Goal: Information Seeking & Learning: Learn about a topic

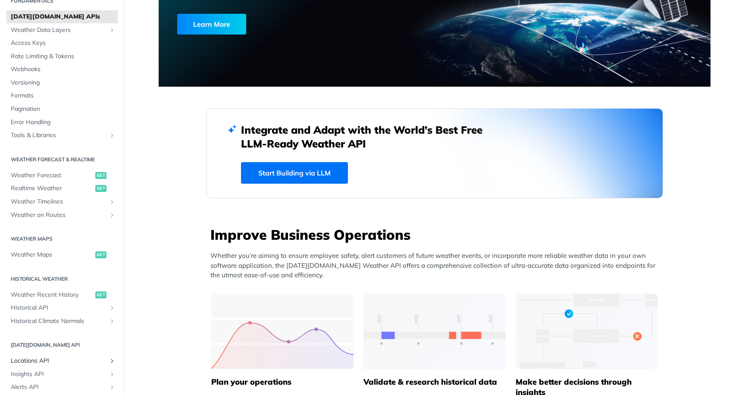
scroll to position [38, 0]
click at [41, 188] on span "Realtime Weather" at bounding box center [52, 188] width 82 height 9
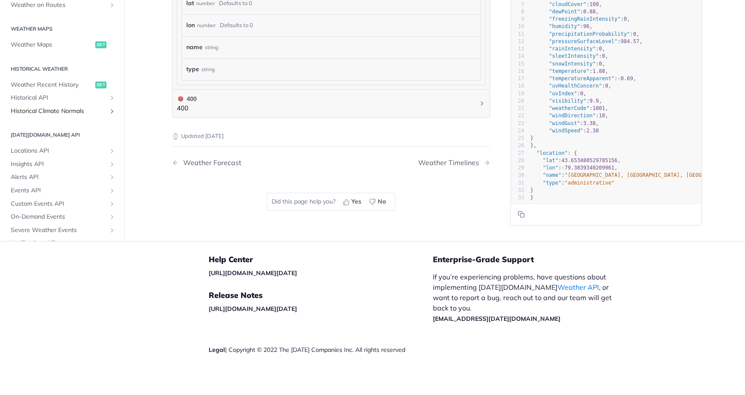
scroll to position [113, 0]
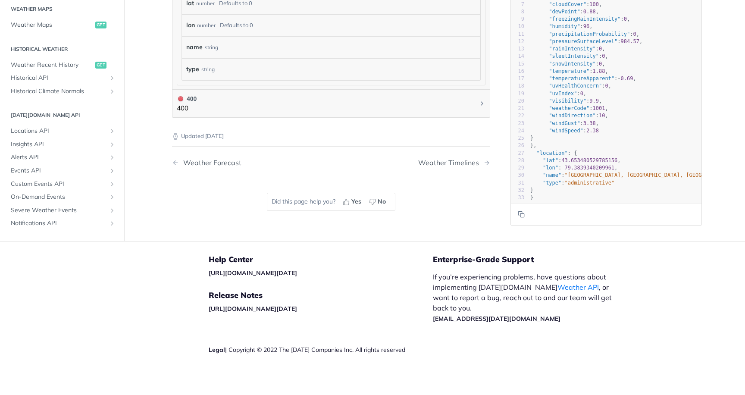
click at [38, 113] on h2 "[DATE][DOMAIN_NAME] API" at bounding box center [61, 115] width 111 height 8
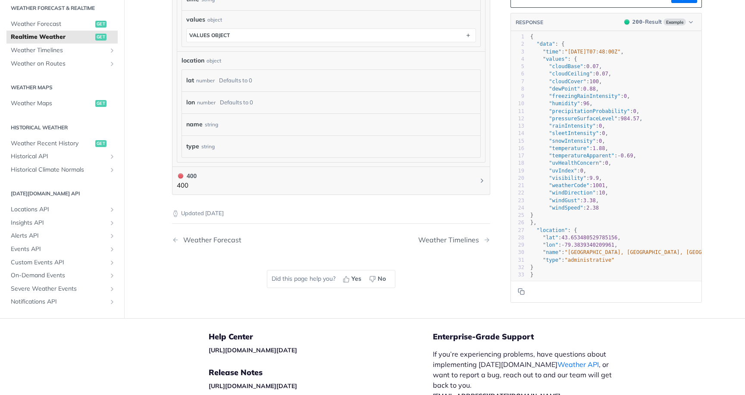
scroll to position [496, 0]
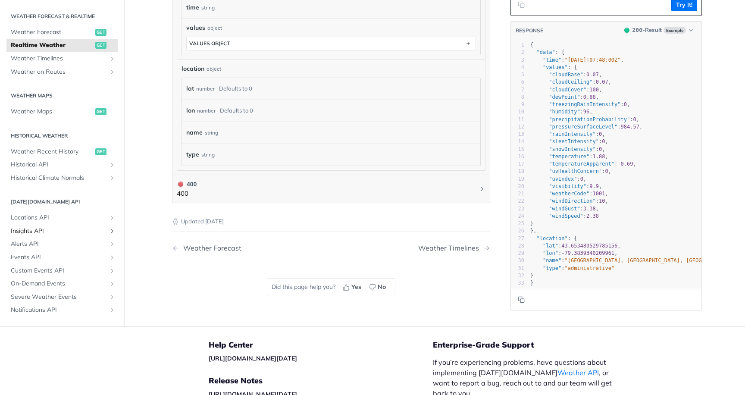
click at [32, 230] on span "Insights API" at bounding box center [59, 231] width 96 height 9
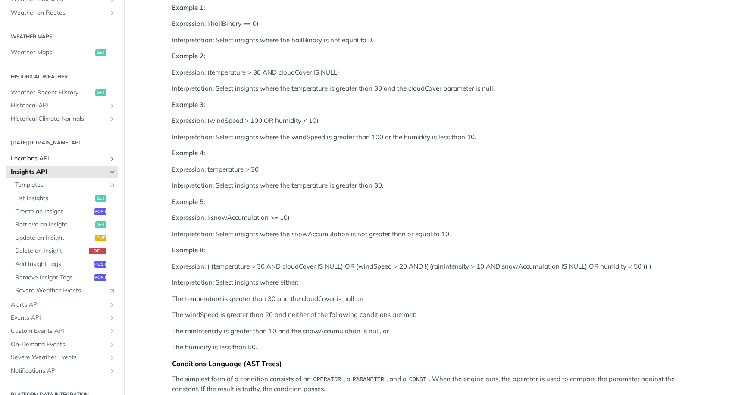
scroll to position [240, 0]
click at [109, 159] on icon "Show subpages for Locations API" at bounding box center [112, 158] width 7 height 7
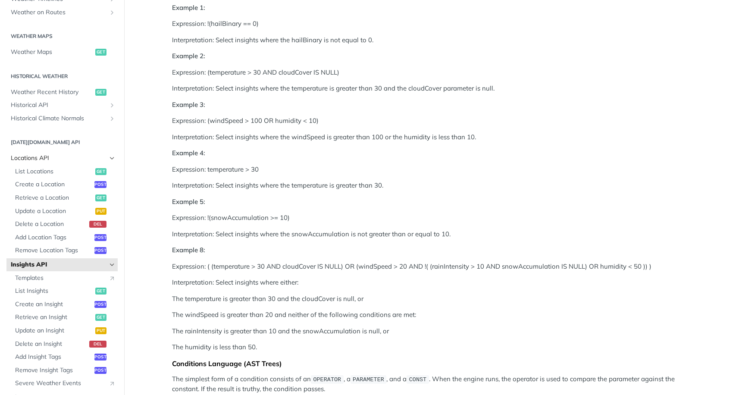
click at [109, 159] on icon "Hide subpages for Locations API" at bounding box center [112, 158] width 7 height 7
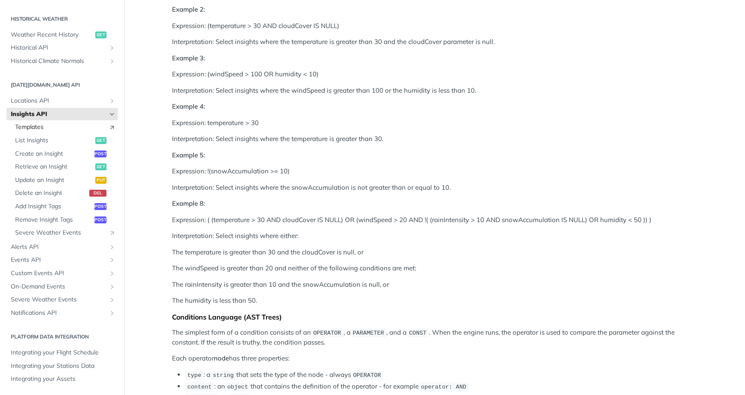
scroll to position [617, 0]
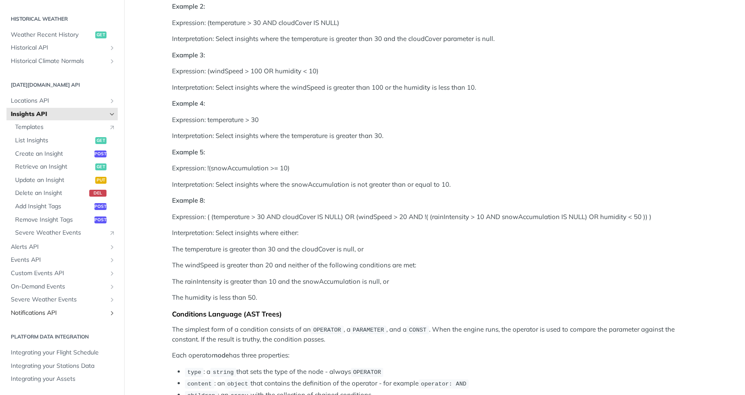
click at [109, 314] on icon "Show subpages for Notifications API" at bounding box center [112, 313] width 7 height 7
click at [109, 313] on icon "Hide subpages for Notifications API" at bounding box center [112, 313] width 7 height 7
click at [109, 299] on icon "Show subpages for Severe Weather Events" at bounding box center [112, 299] width 7 height 7
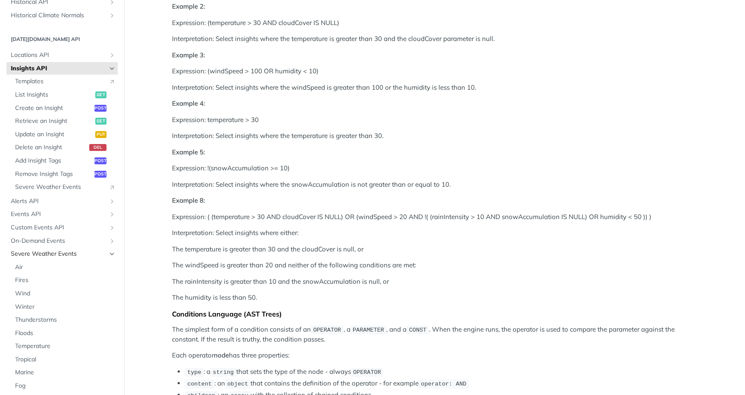
scroll to position [334, 0]
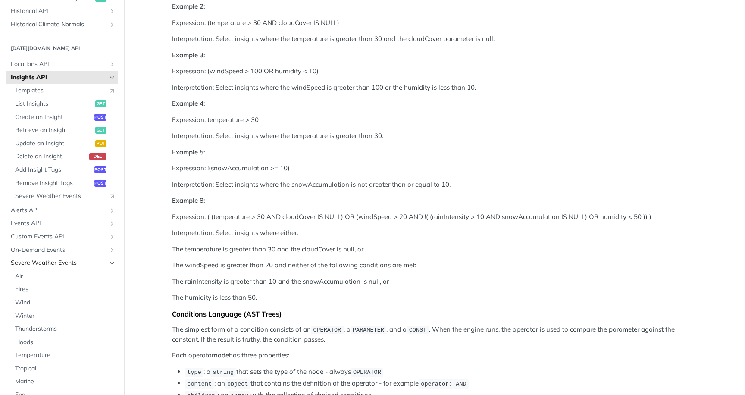
click at [109, 263] on icon "Hide subpages for Severe Weather Events" at bounding box center [112, 263] width 7 height 7
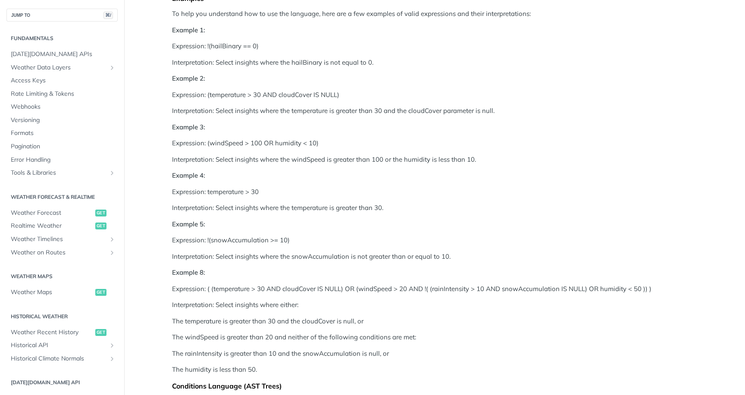
scroll to position [511, 0]
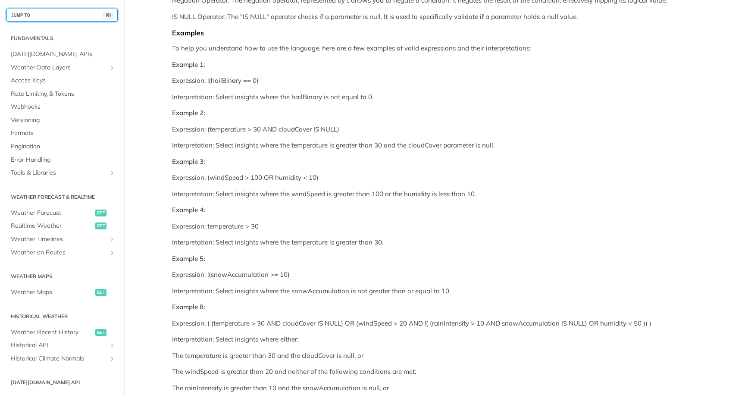
click at [66, 18] on button "JUMP TO ⌘/" at bounding box center [61, 15] width 111 height 13
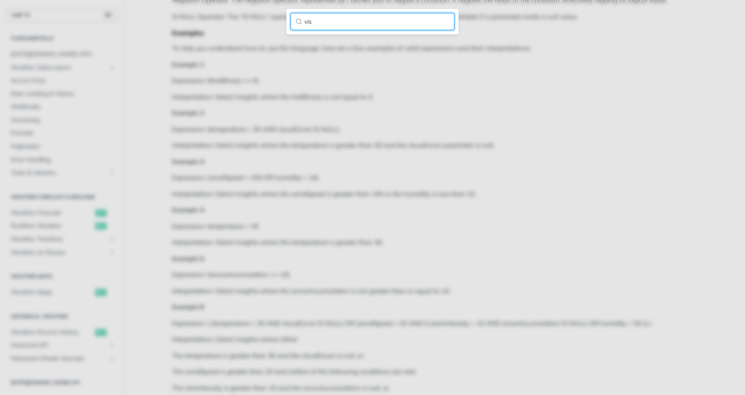
type input "visi"
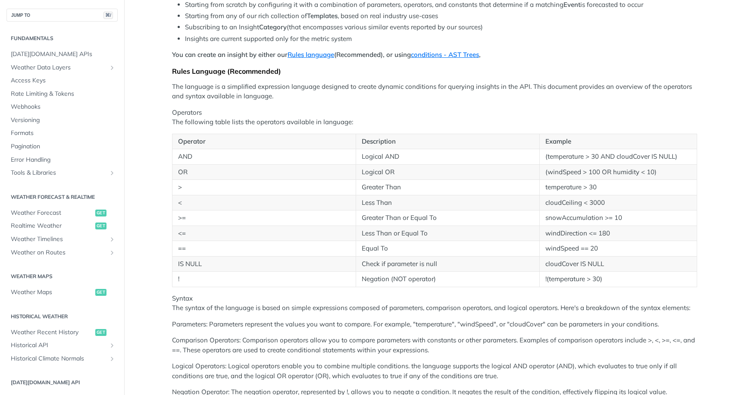
scroll to position [0, 0]
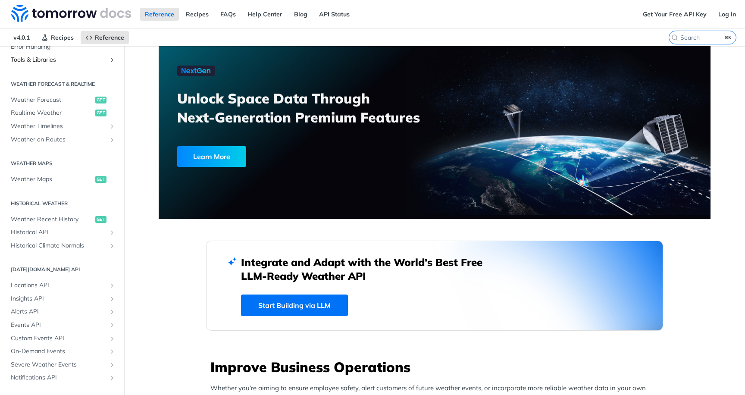
scroll to position [178, 0]
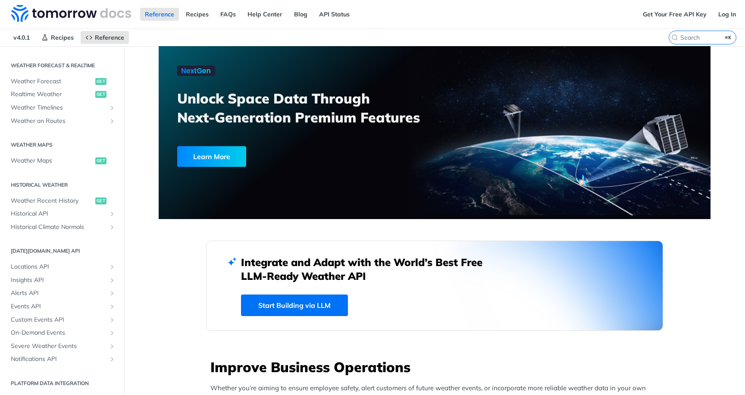
click at [39, 249] on h2 "[DATE][DOMAIN_NAME] API" at bounding box center [61, 251] width 111 height 8
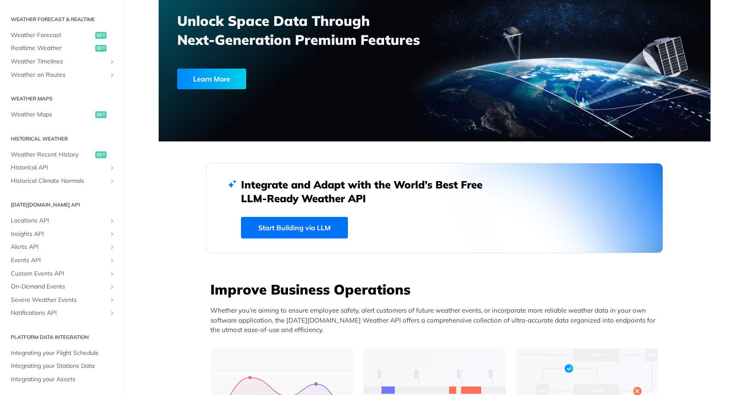
scroll to position [87, 0]
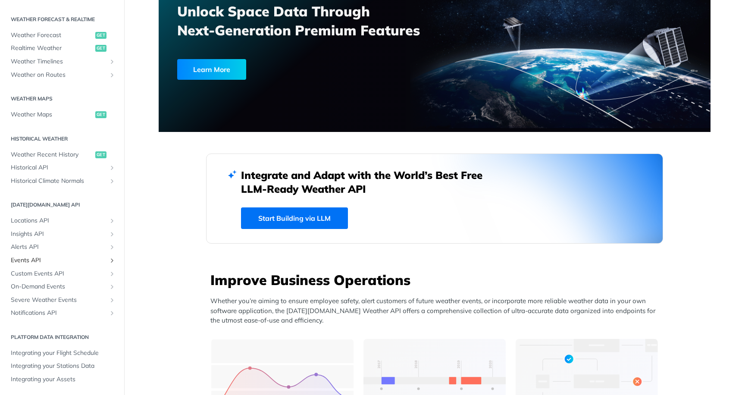
click at [27, 262] on span "Events API" at bounding box center [59, 260] width 96 height 9
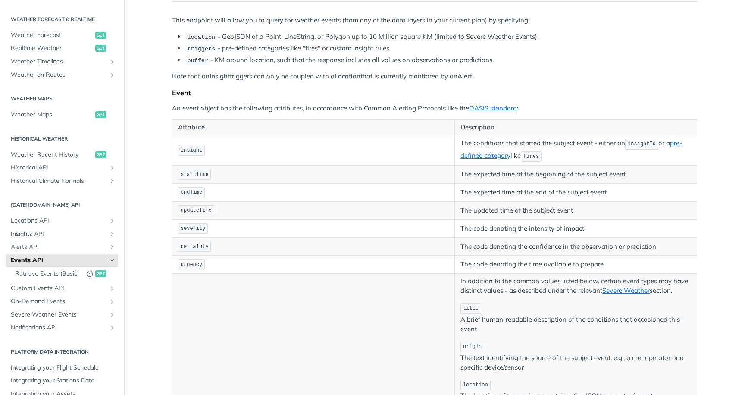
click at [28, 264] on span "Events API" at bounding box center [59, 260] width 96 height 9
click at [30, 222] on span "Locations API" at bounding box center [59, 221] width 96 height 9
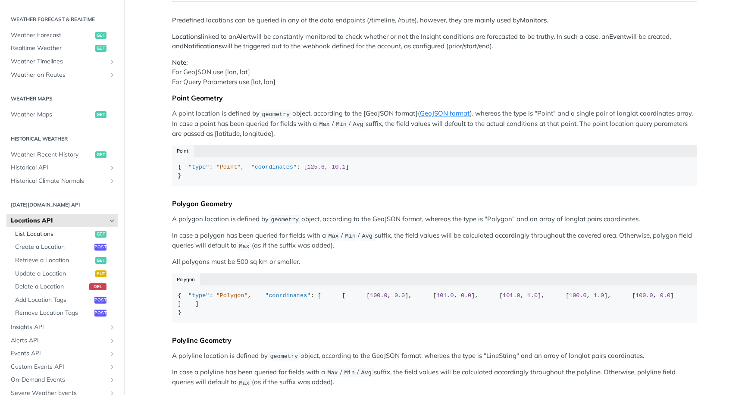
click at [29, 238] on span "List Locations" at bounding box center [54, 234] width 78 height 9
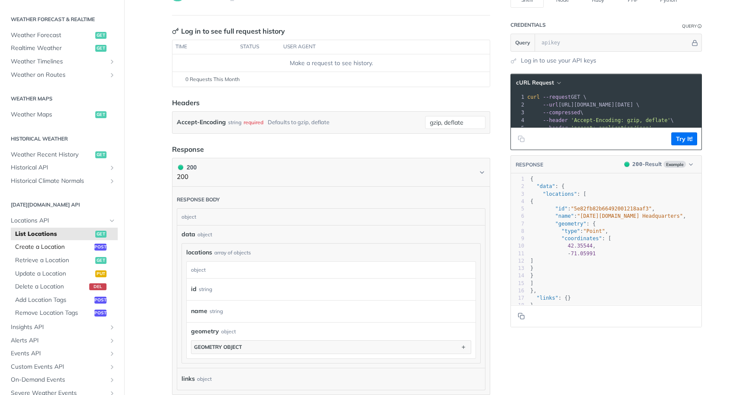
click at [57, 244] on span "Create a Location" at bounding box center [53, 247] width 77 height 9
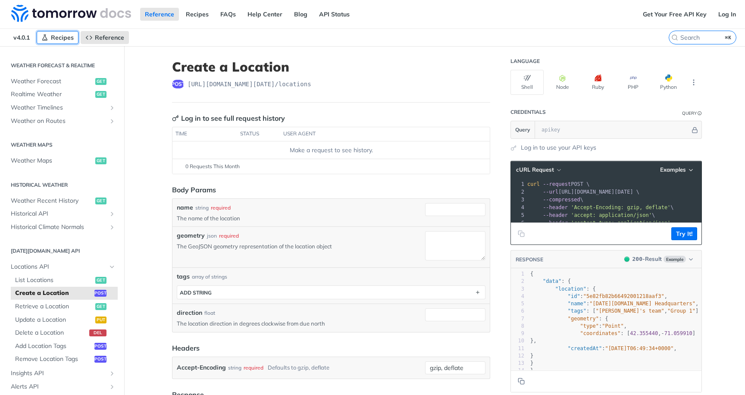
click at [60, 41] on span "Recipes" at bounding box center [62, 38] width 23 height 8
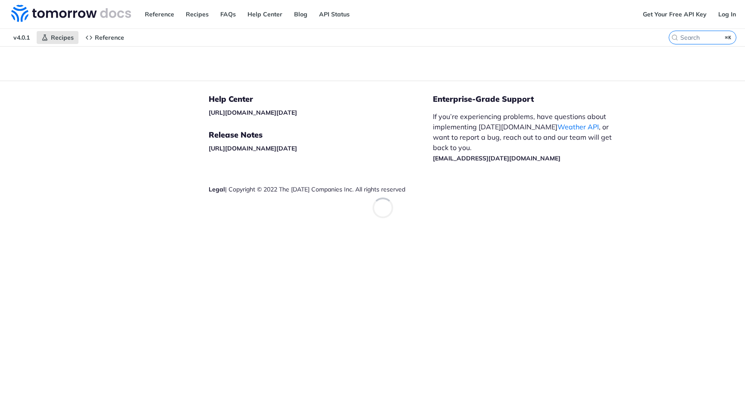
click at [22, 38] on span "v4.0.1" at bounding box center [22, 37] width 26 height 13
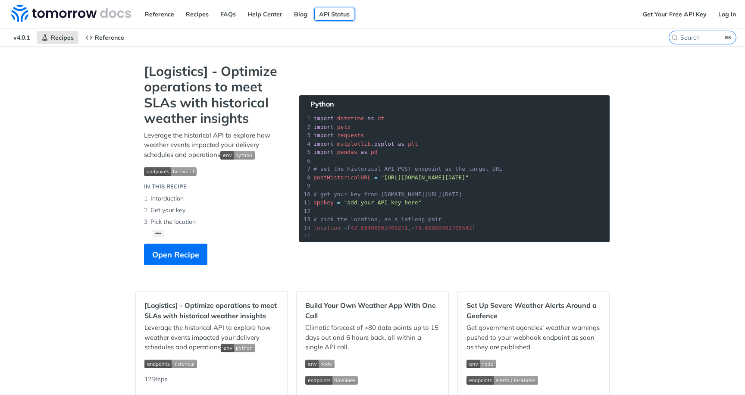
click at [328, 9] on link "API Status" at bounding box center [334, 14] width 40 height 13
click at [649, 16] on link "Get Your Free API Key" at bounding box center [674, 14] width 73 height 13
